Goal: Find specific page/section: Find specific page/section

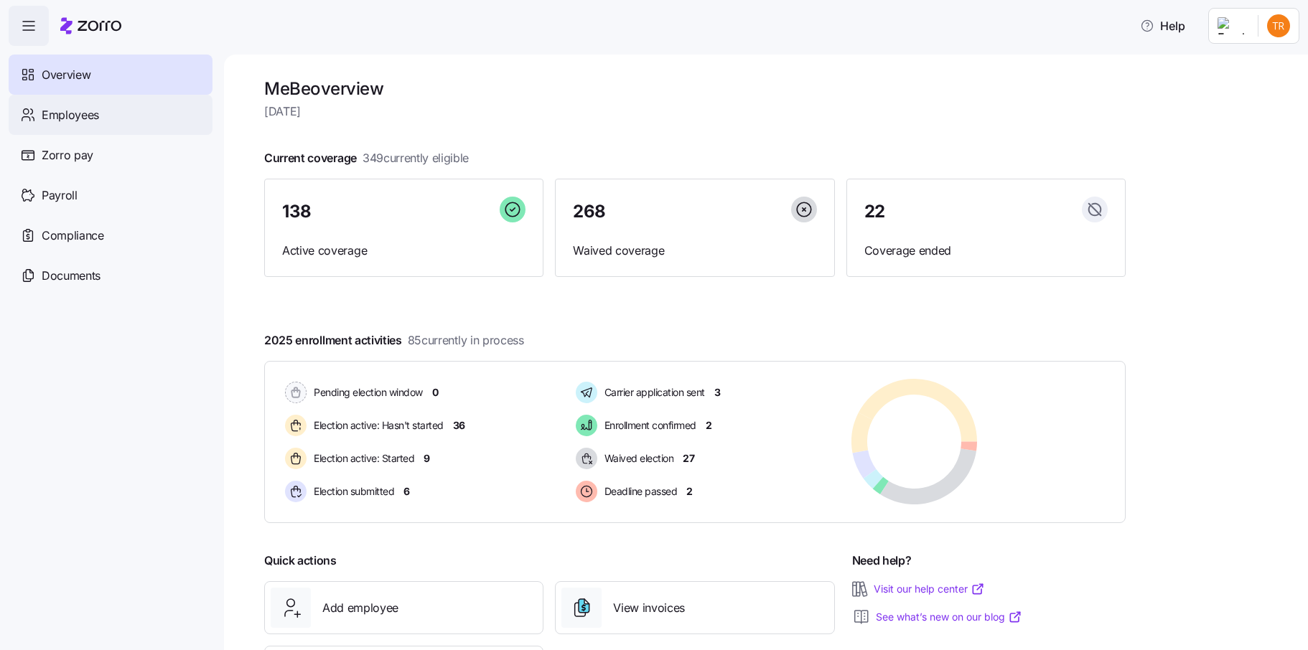
click at [152, 121] on div "Employees" at bounding box center [111, 115] width 204 height 40
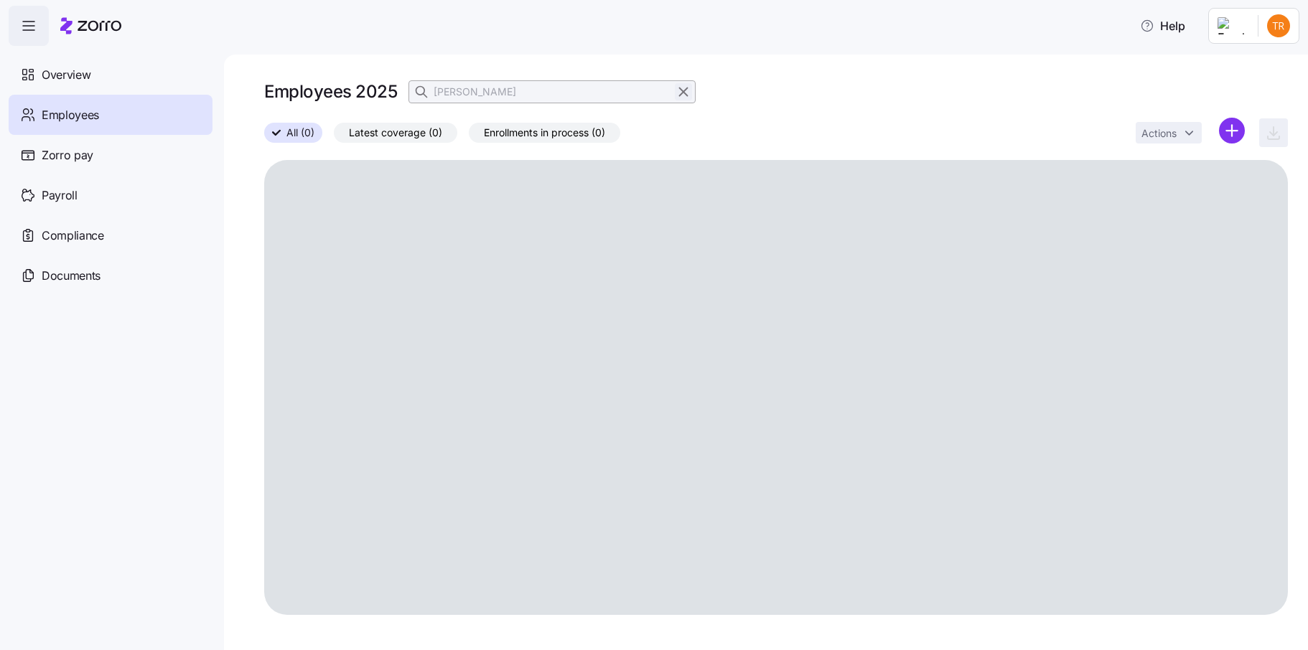
click at [681, 93] on icon "button" at bounding box center [684, 91] width 16 height 17
click at [426, 92] on icon "button" at bounding box center [422, 91] width 9 height 9
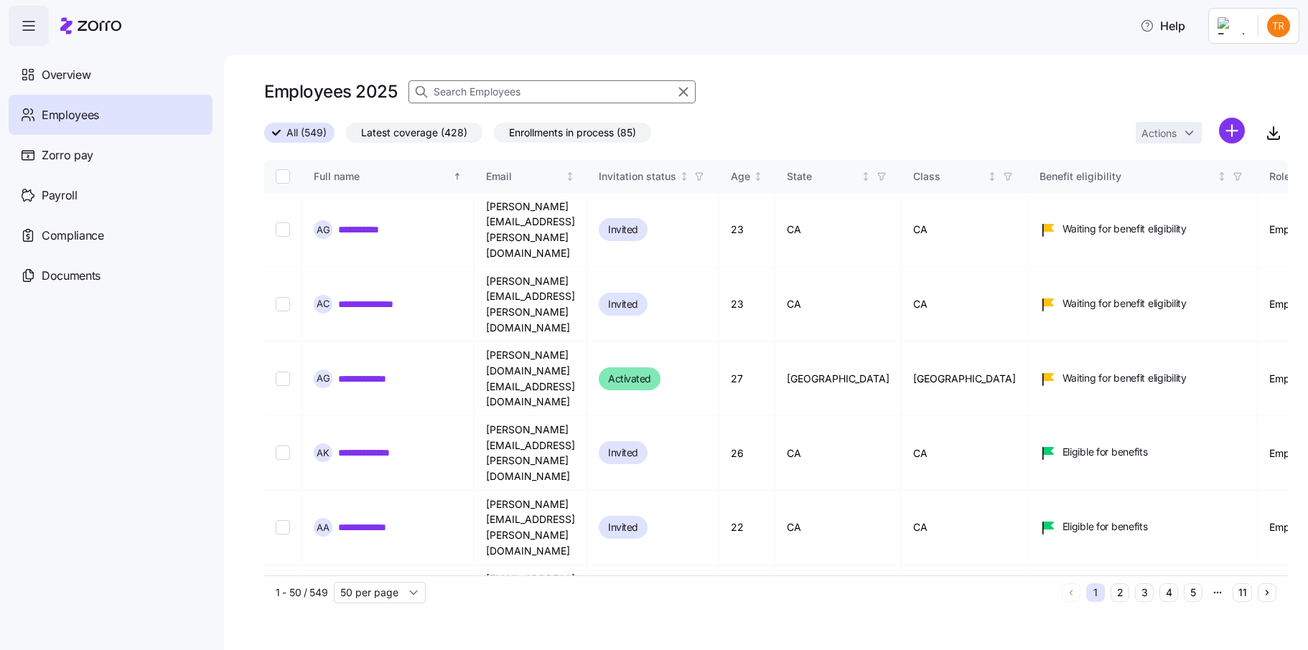
click at [487, 93] on input at bounding box center [552, 91] width 287 height 23
type input "[PERSON_NAME]"
